Goal: Entertainment & Leisure: Consume media (video, audio)

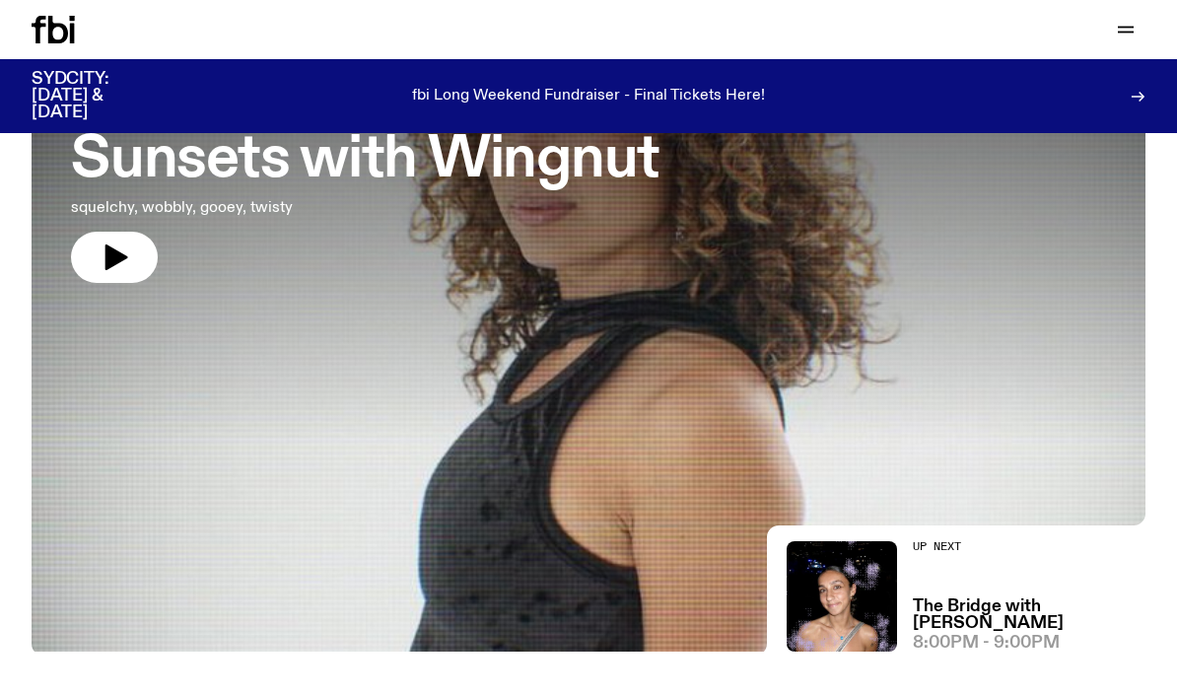
scroll to position [163, 0]
click at [112, 255] on icon "button" at bounding box center [117, 259] width 23 height 26
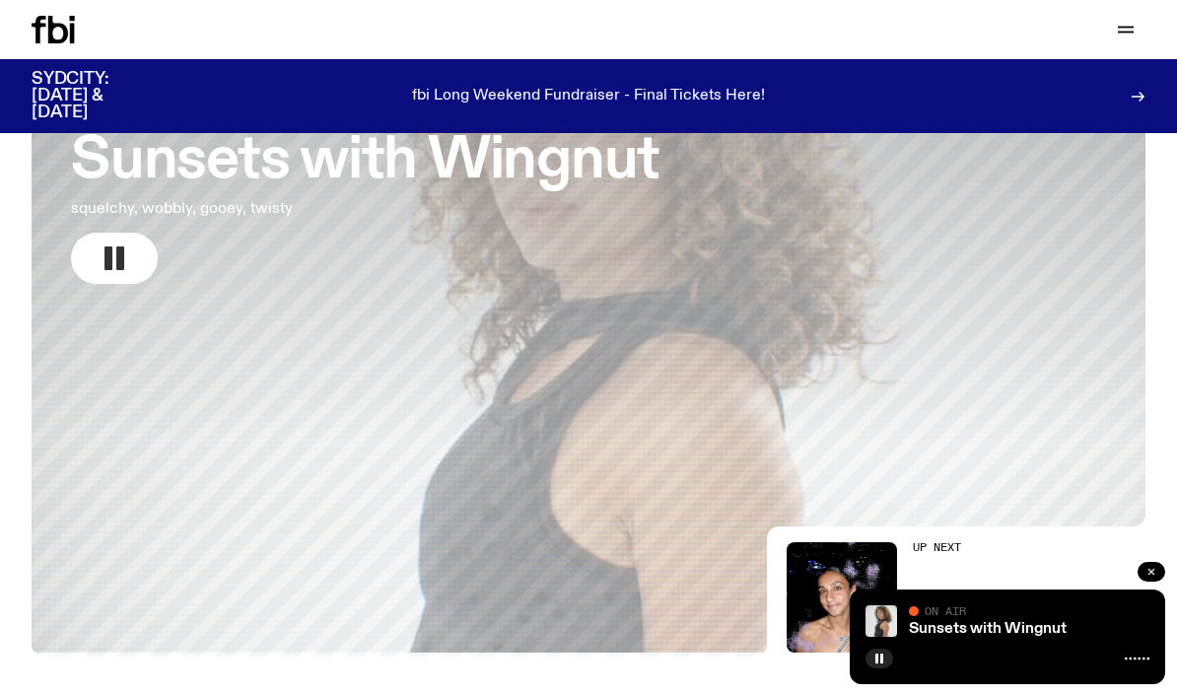
click at [1154, 573] on icon "button" at bounding box center [1152, 572] width 12 height 12
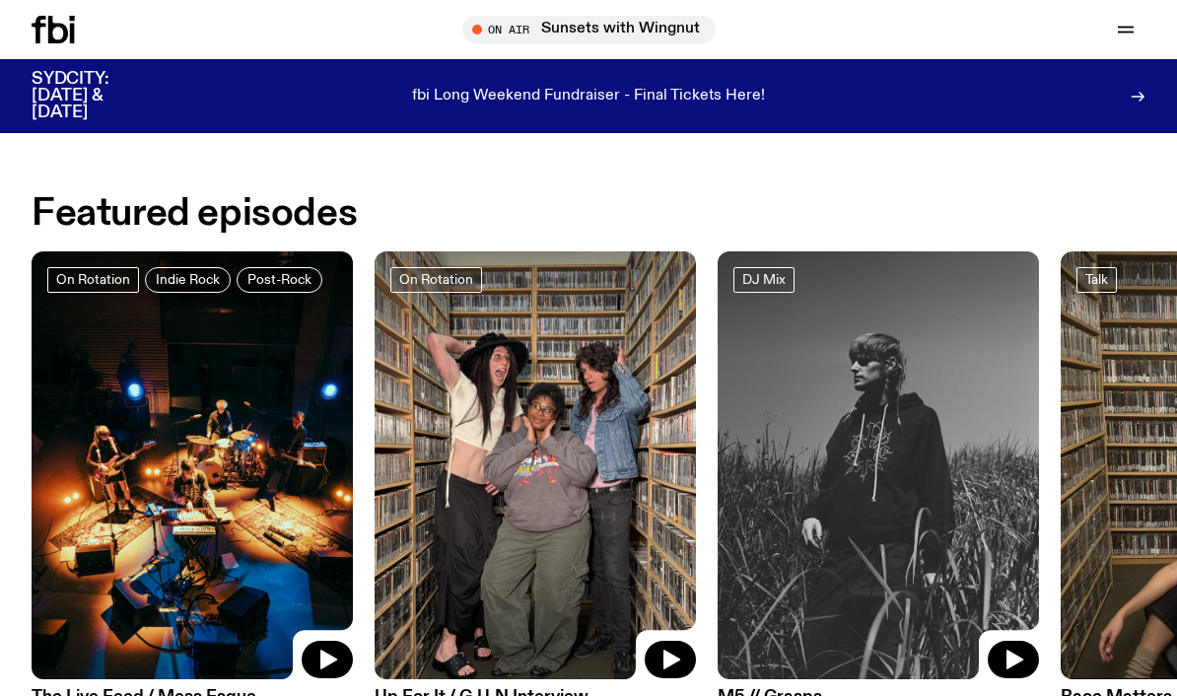
scroll to position [700, 0]
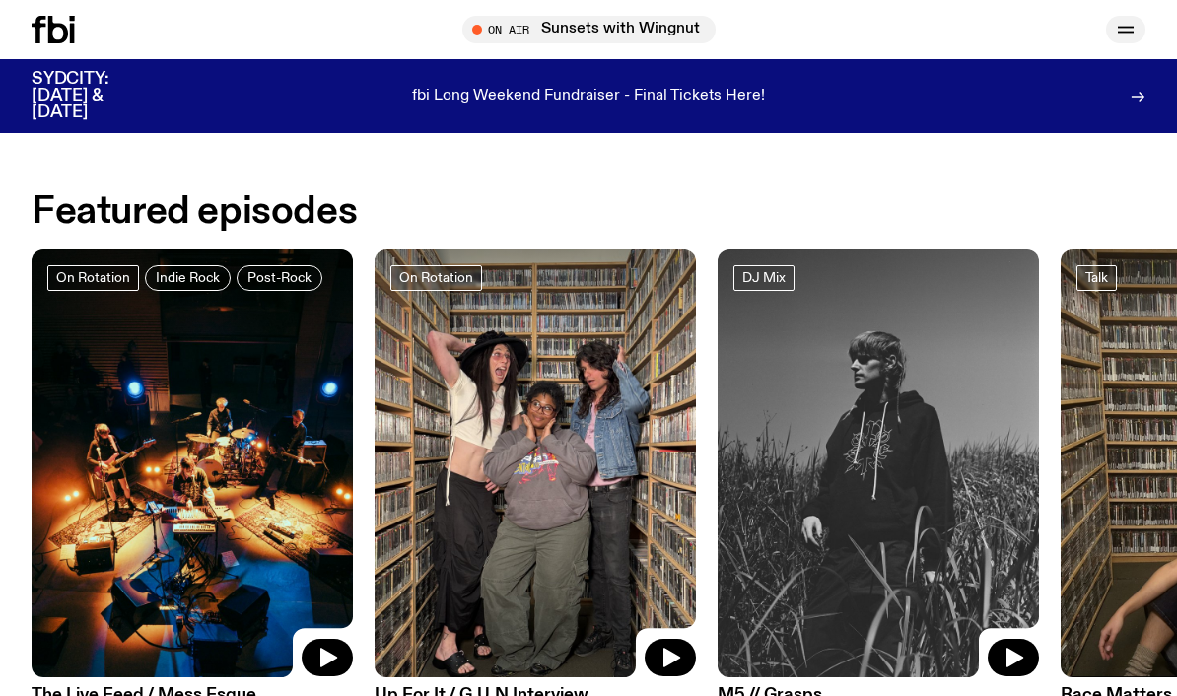
click at [1121, 24] on icon "button" at bounding box center [1126, 30] width 24 height 24
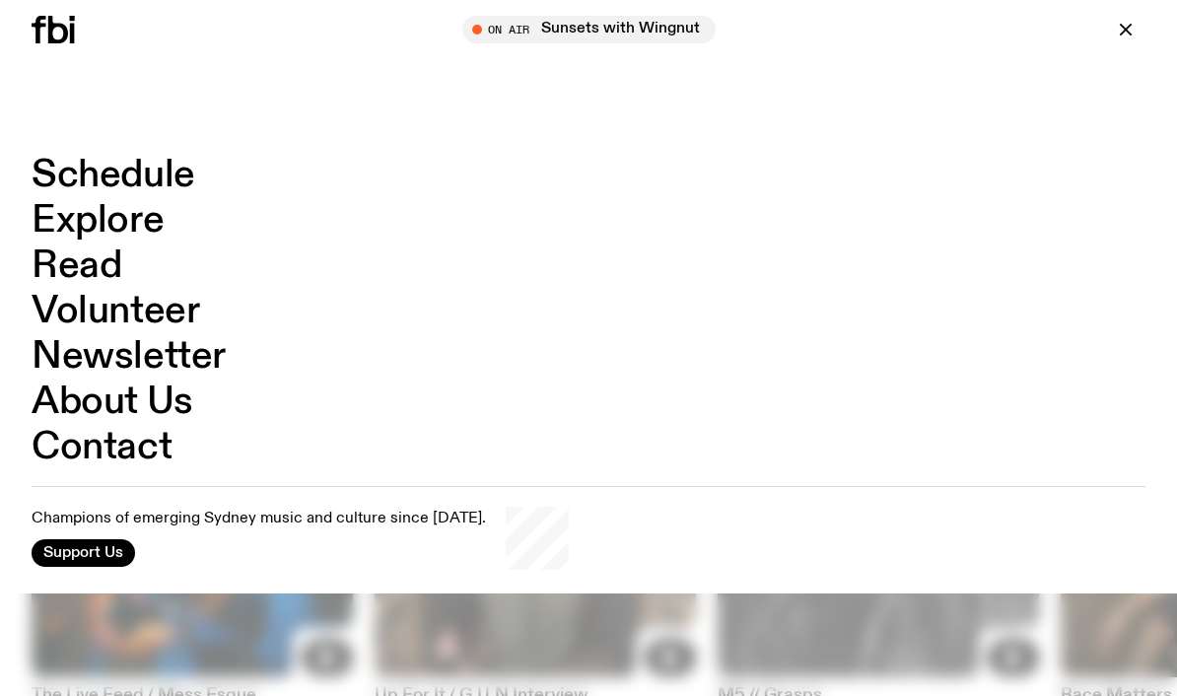
click at [94, 176] on link "Schedule" at bounding box center [114, 175] width 164 height 37
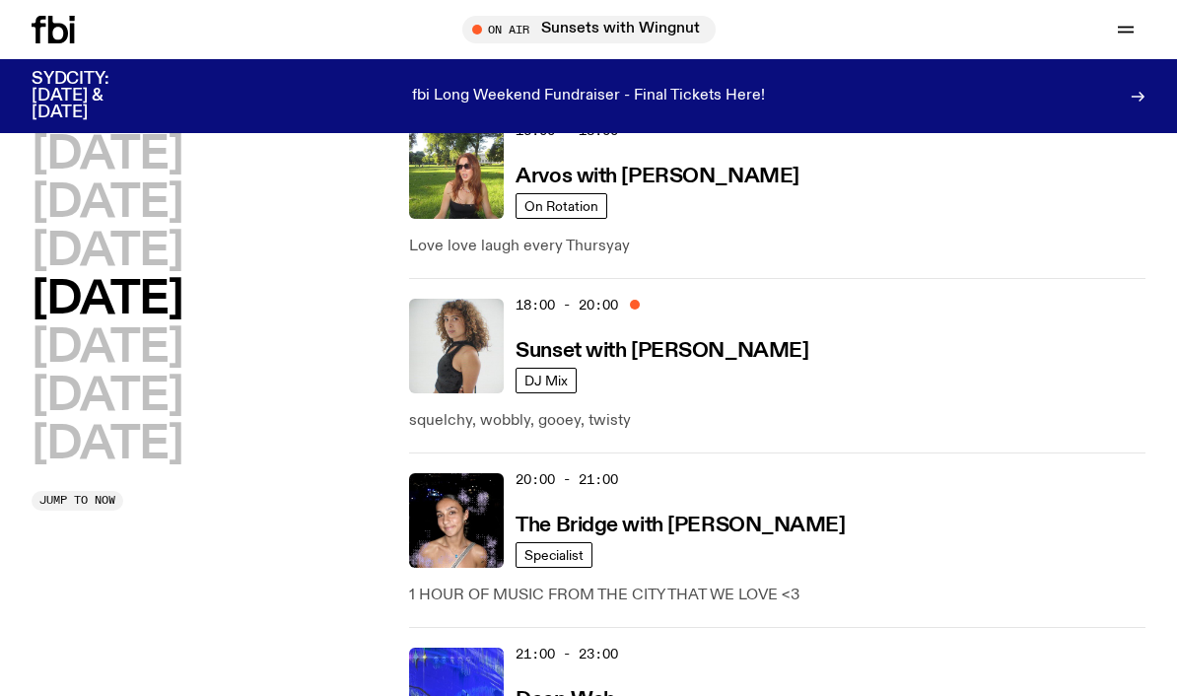
scroll to position [1006, 0]
click at [548, 367] on link "DJ Mix" at bounding box center [546, 380] width 61 height 26
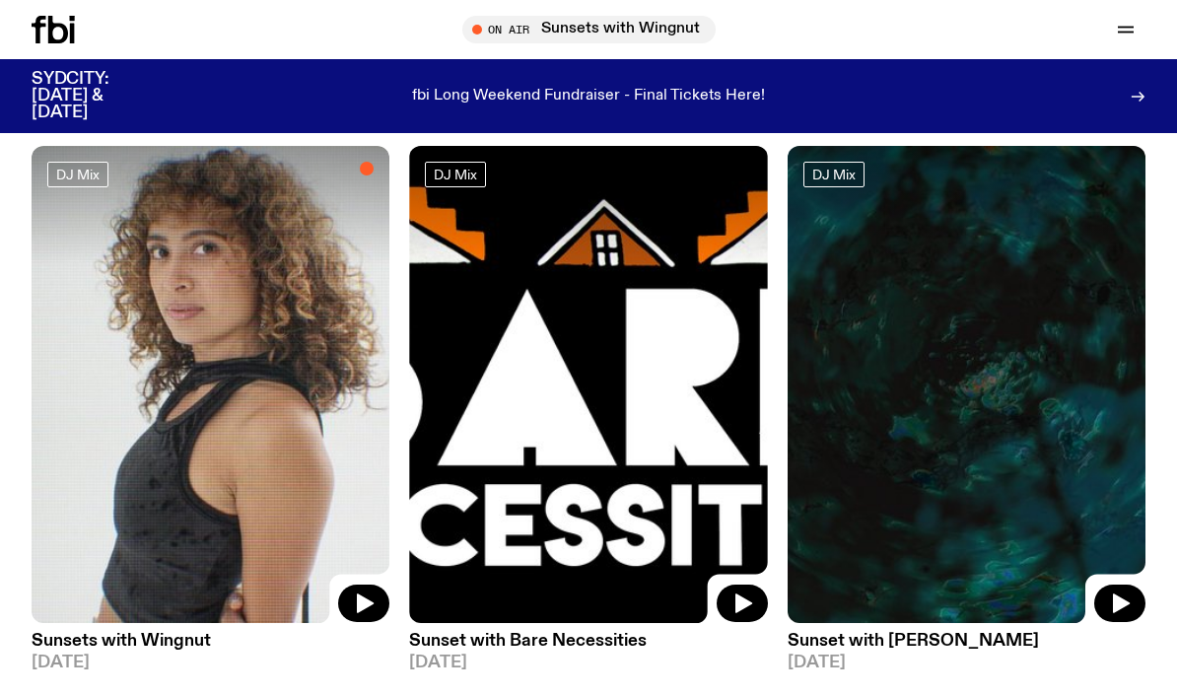
scroll to position [159, 0]
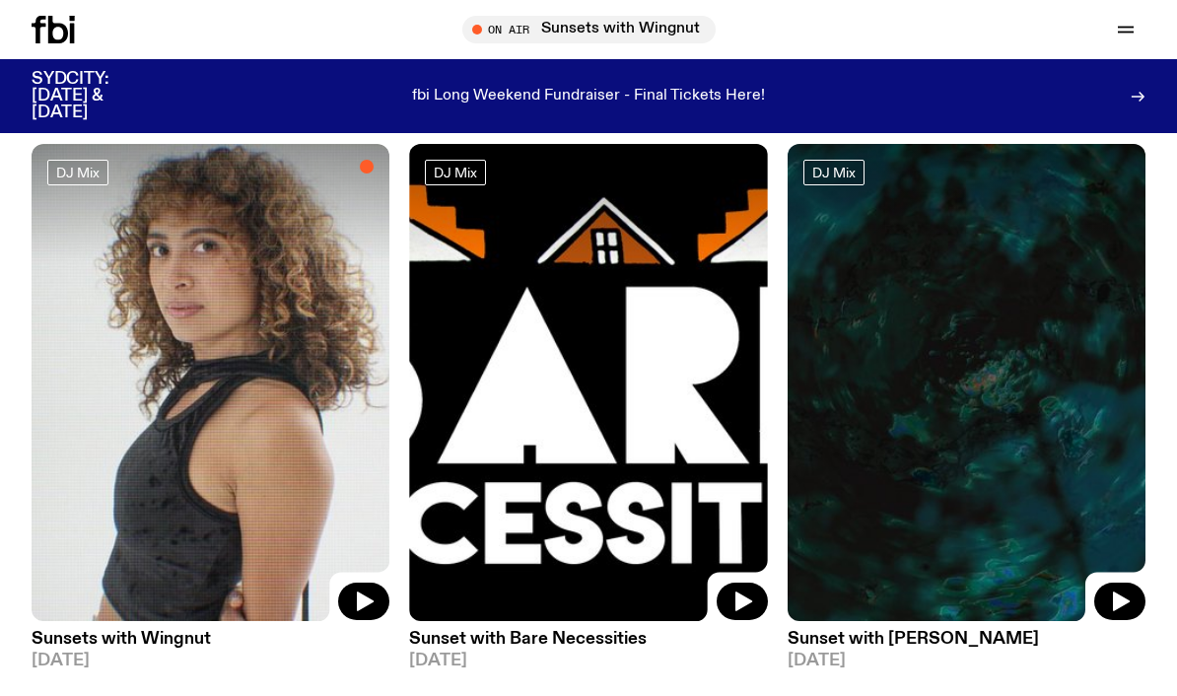
click at [166, 343] on img at bounding box center [211, 382] width 358 height 477
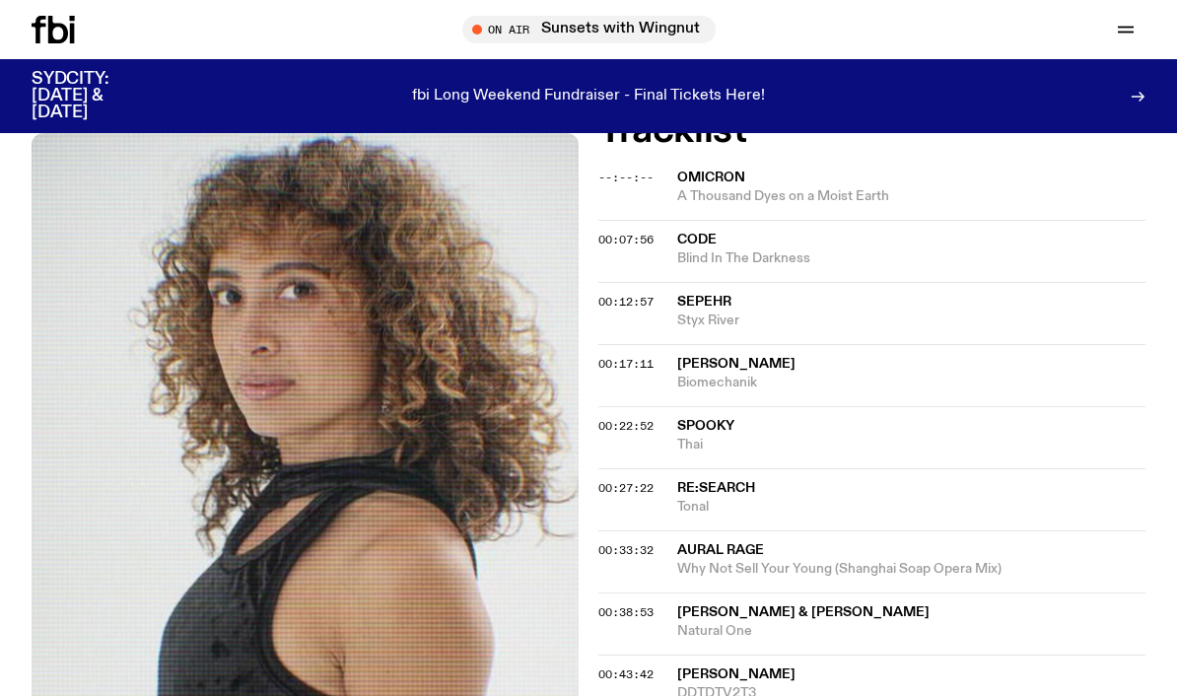
scroll to position [493, 0]
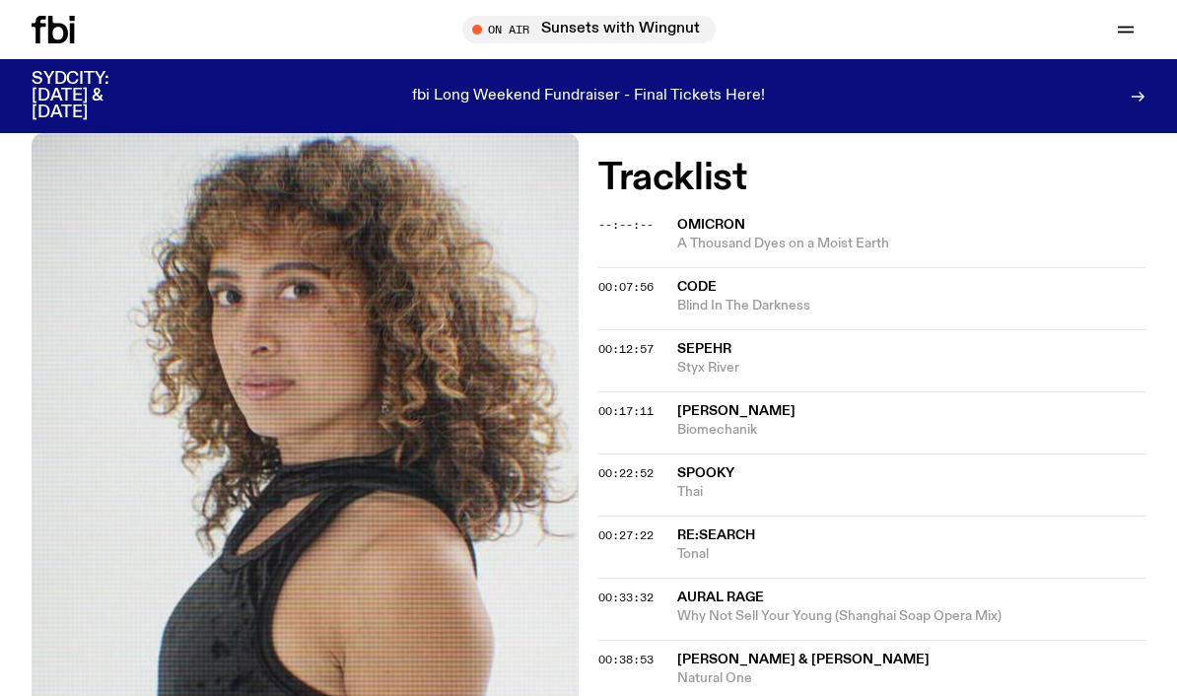
click at [742, 223] on span "Omicron" at bounding box center [711, 225] width 68 height 14
click at [847, 239] on span "A Thousand Dyes on a Moist Earth" at bounding box center [911, 244] width 468 height 19
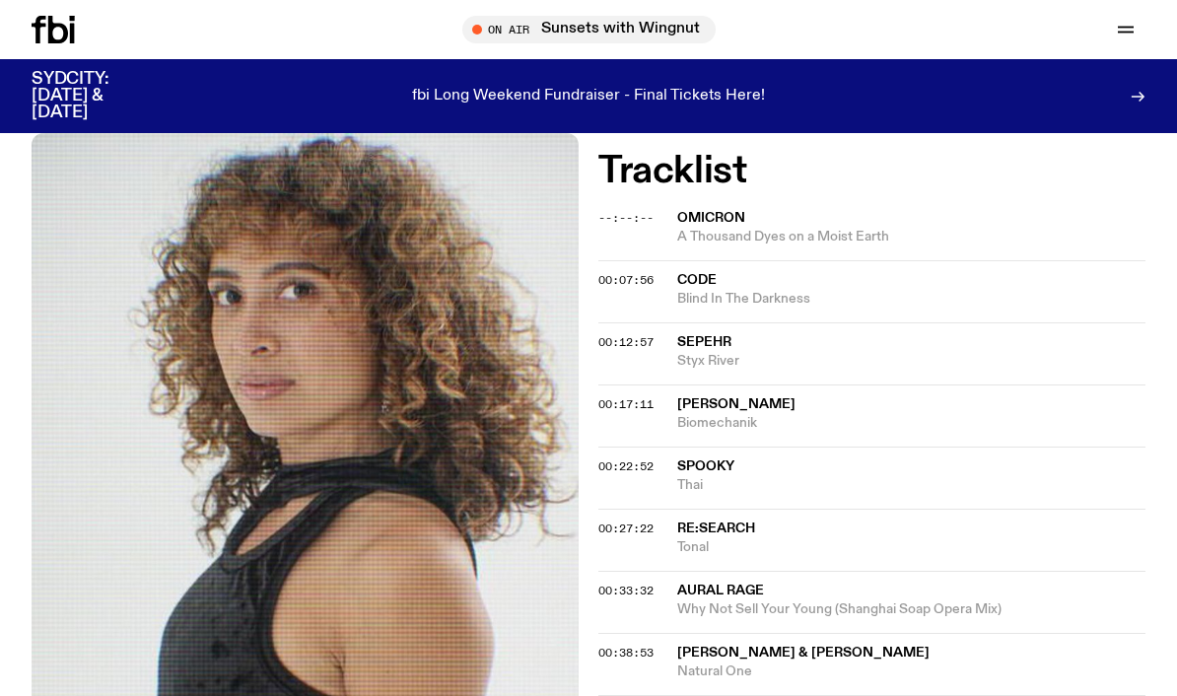
scroll to position [501, 0]
click at [632, 271] on span "00:07:56" at bounding box center [626, 279] width 55 height 16
click at [603, 278] on span "00:07:56" at bounding box center [626, 279] width 55 height 16
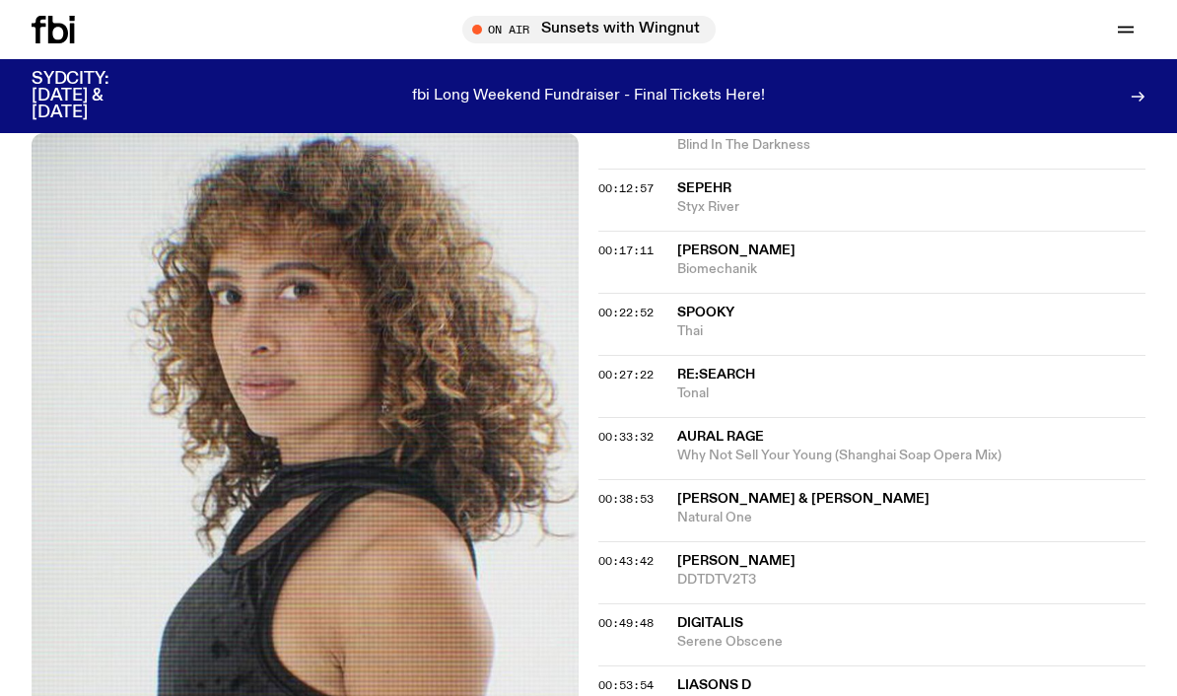
scroll to position [658, 0]
